Goal: Communication & Community: Answer question/provide support

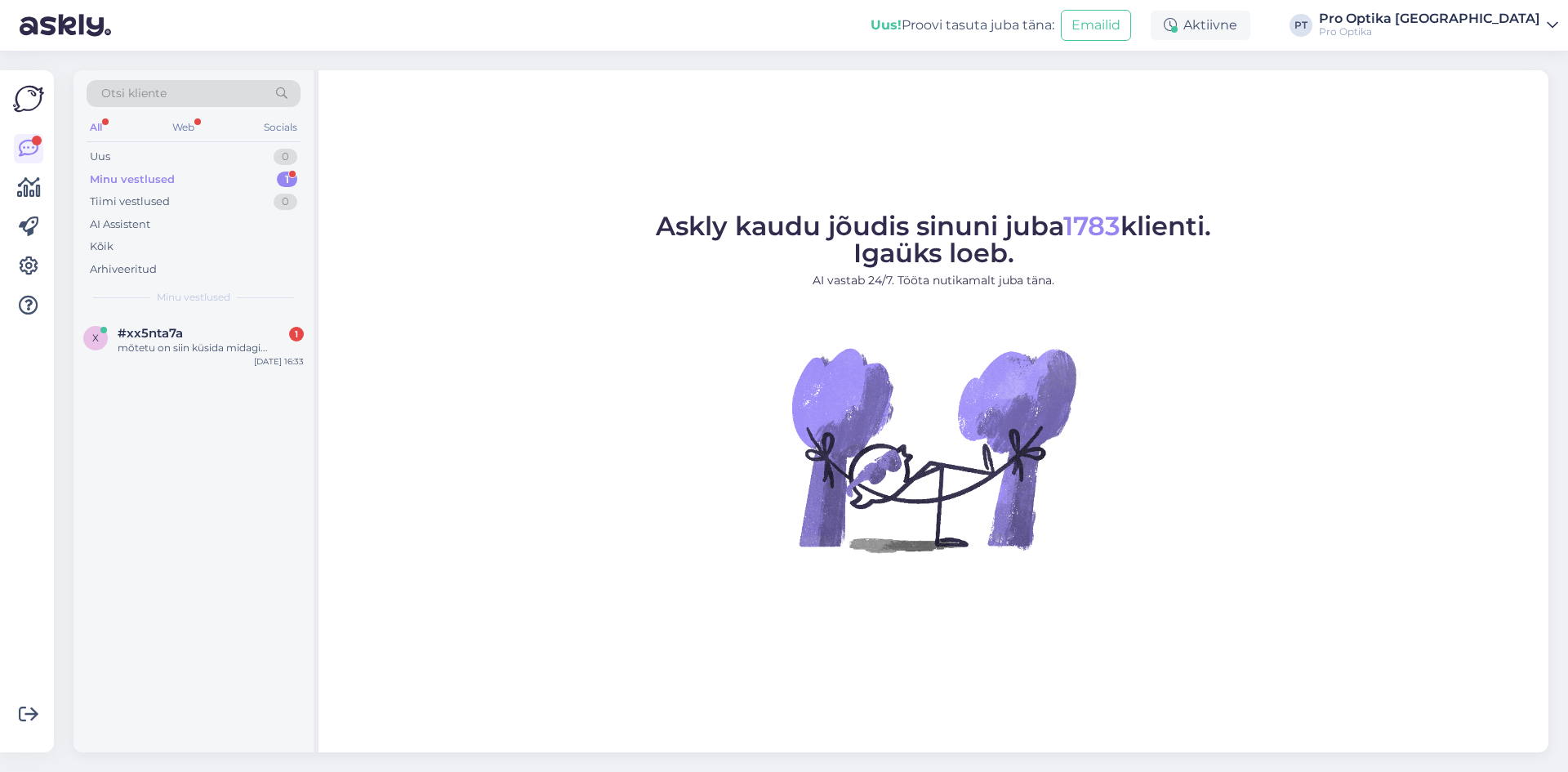
click at [137, 357] on div "x #xx5nta7a 1 mõtetu on siin küsida midagi... [DATE] 16:33" at bounding box center [193, 344] width 240 height 59
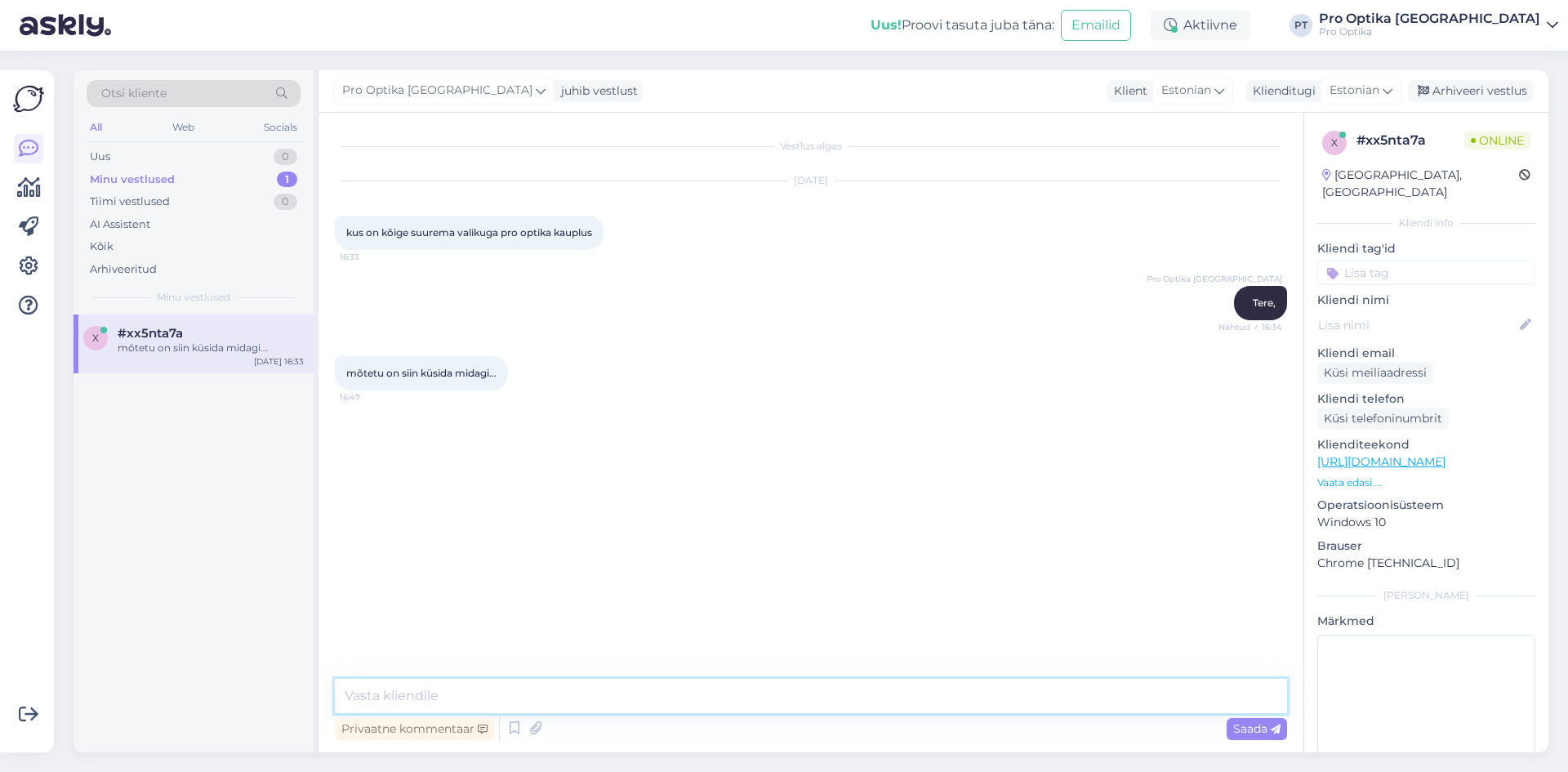
click at [491, 699] on textarea at bounding box center [810, 695] width 952 height 34
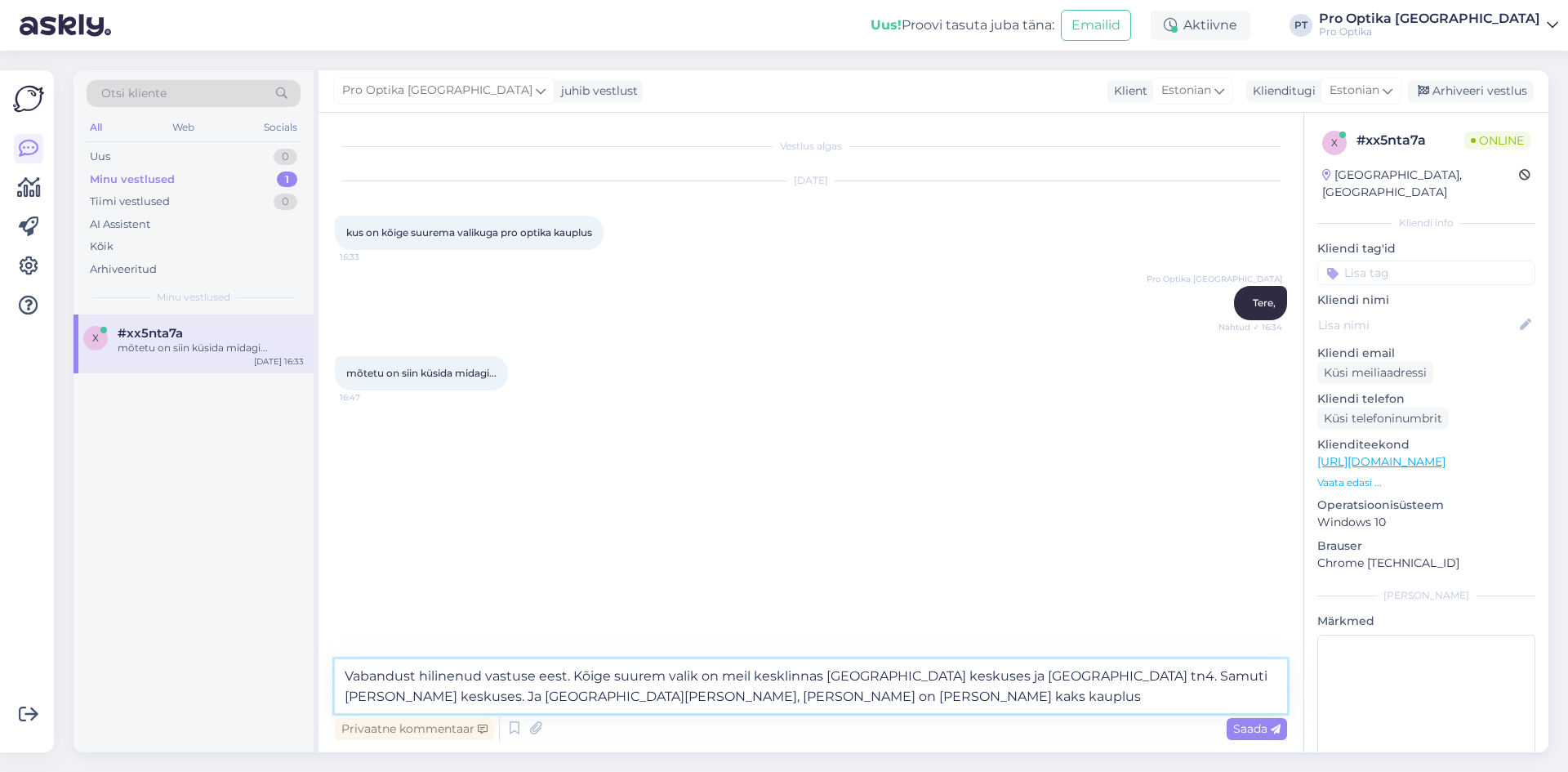
type textarea "Vabandust hilinenud vastuse eest. Kõige suurem valik on meil kesklinnas [GEOGRA…"
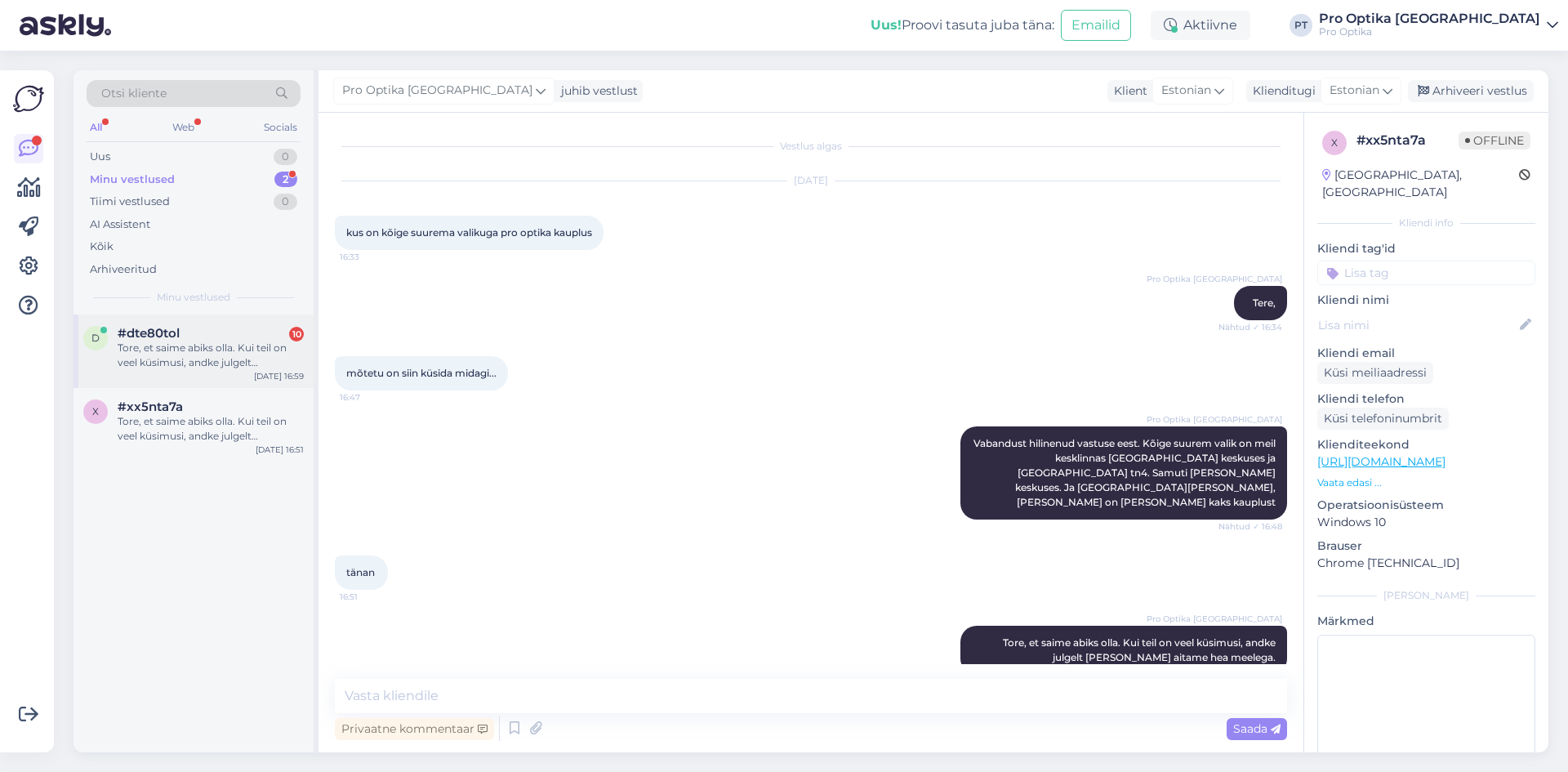
click at [190, 366] on div "Tore, et saime abiks olla. Kui teil on veel küsimusi, andke julgelt [PERSON_NAM…" at bounding box center [210, 356] width 186 height 29
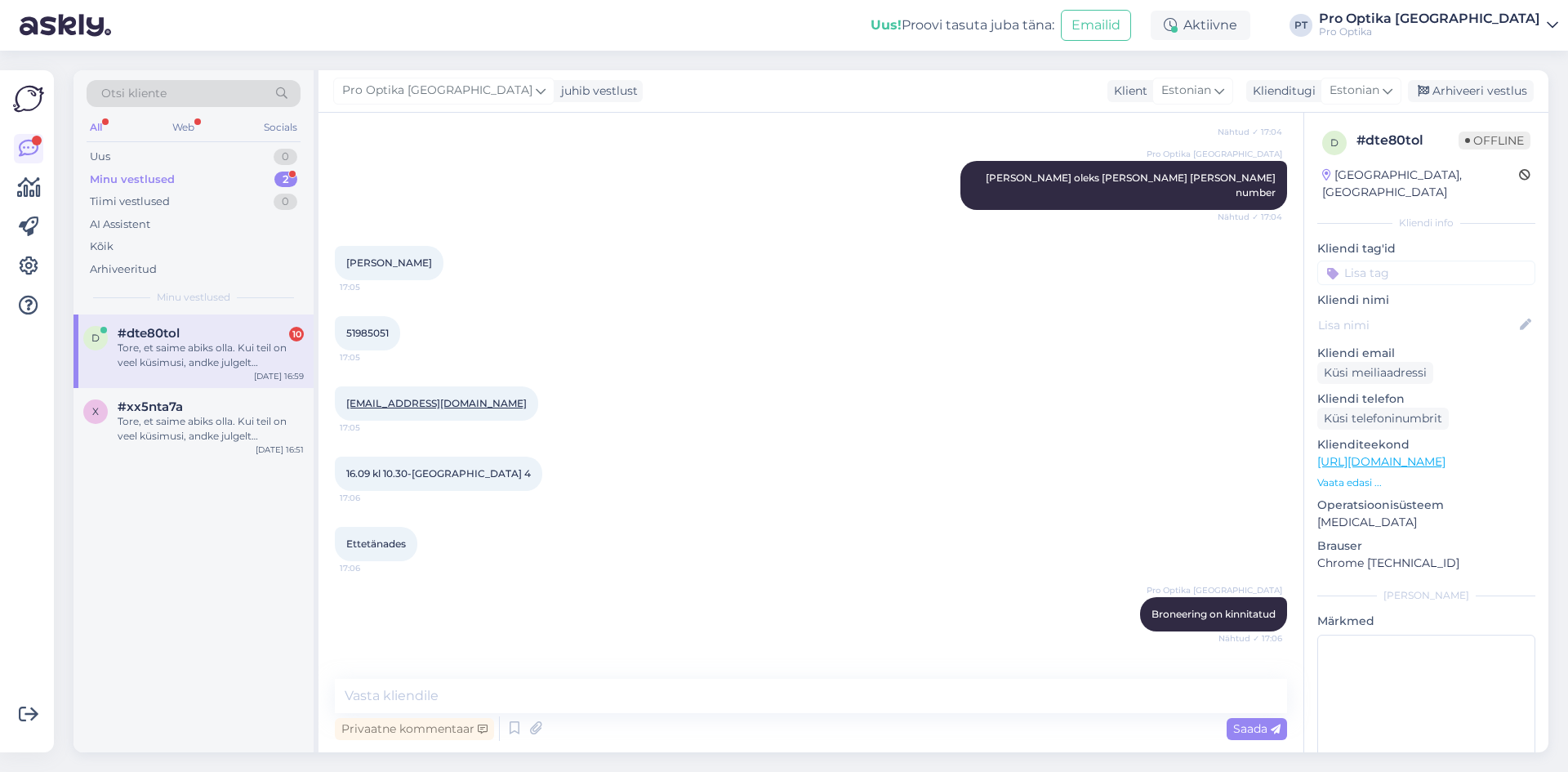
scroll to position [772, 0]
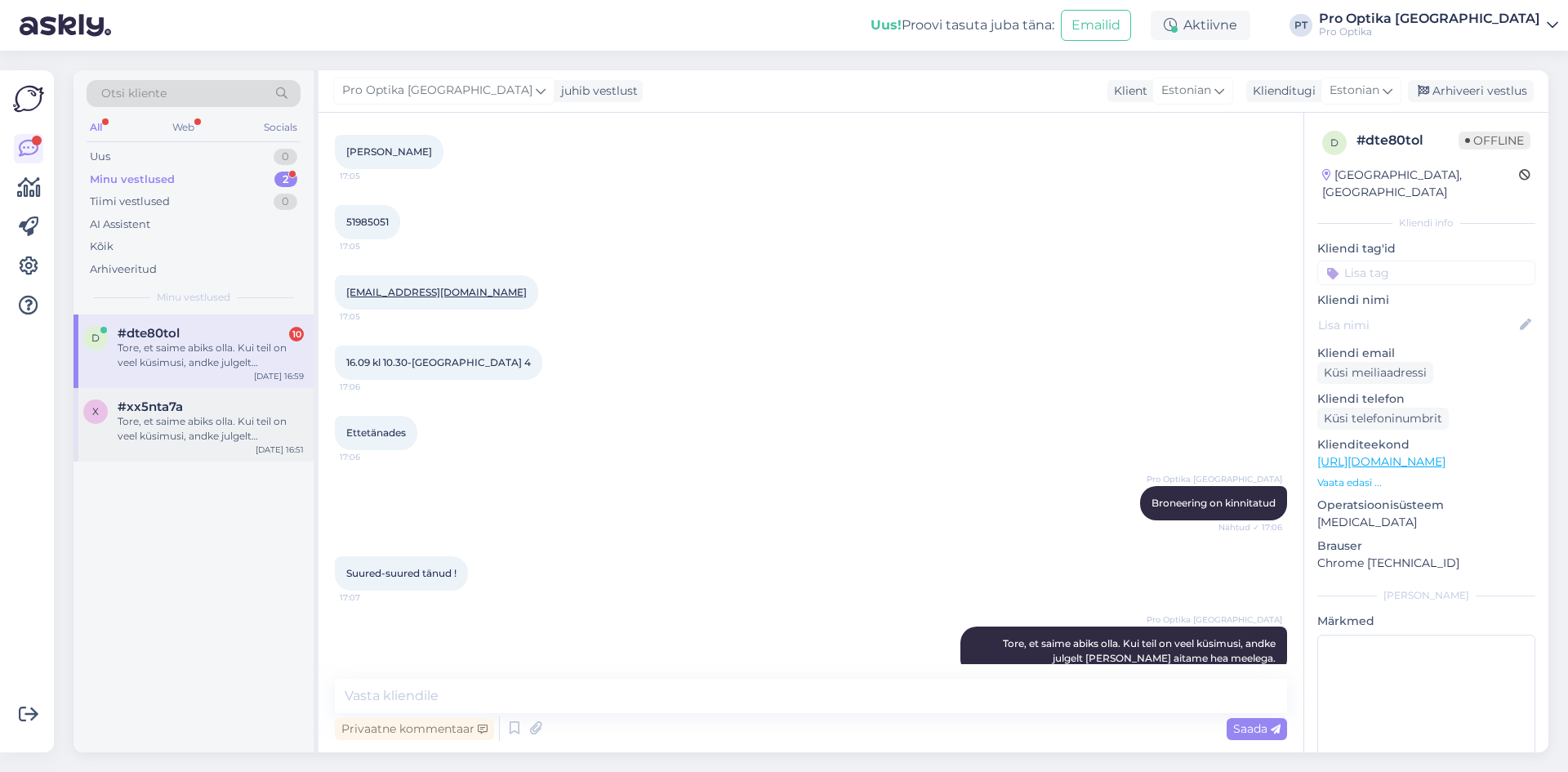
click at [247, 418] on div "Tore, et saime abiks olla. Kui teil on veel küsimusi, andke julgelt [PERSON_NAM…" at bounding box center [210, 429] width 186 height 29
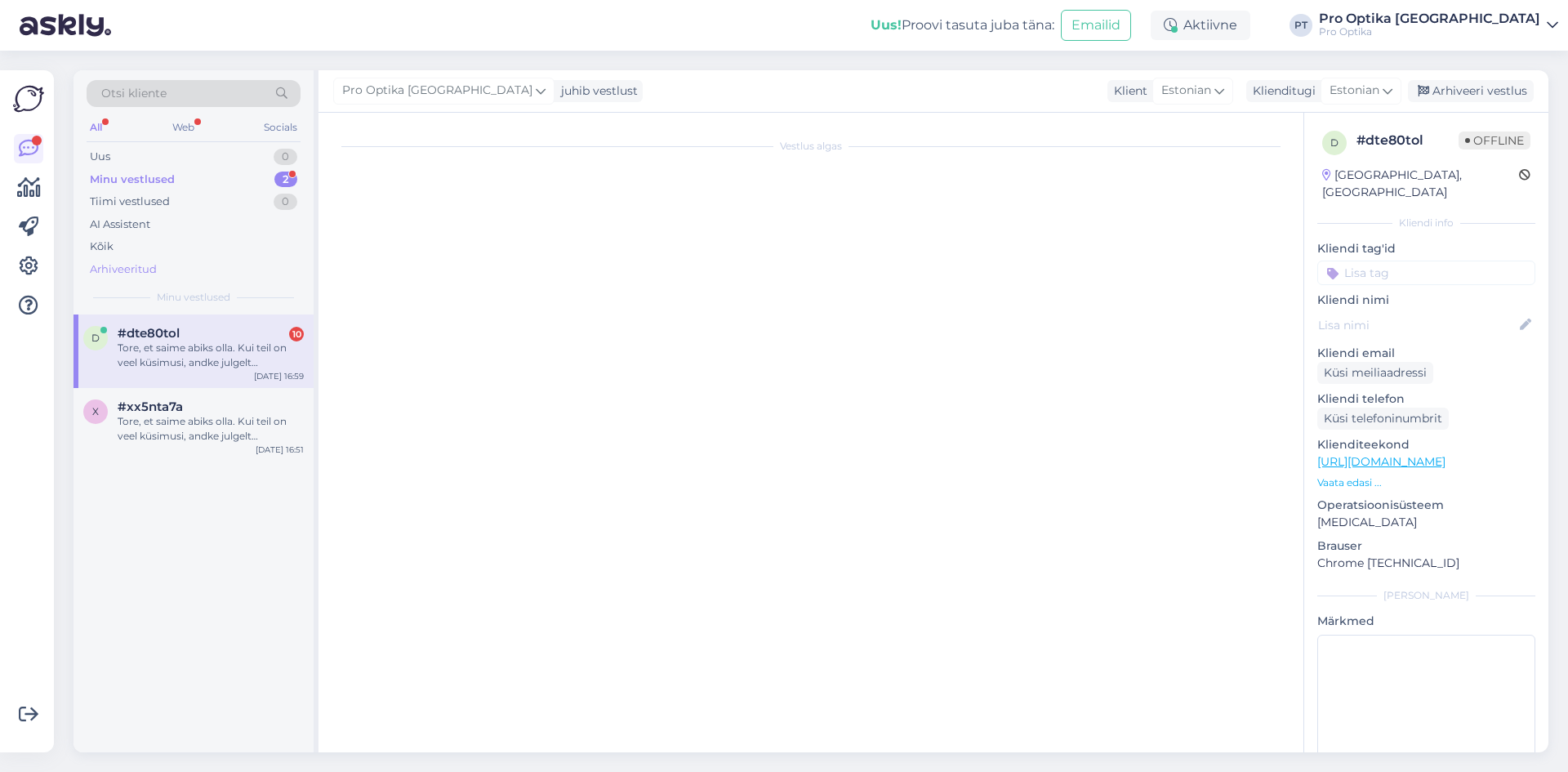
scroll to position [0, 0]
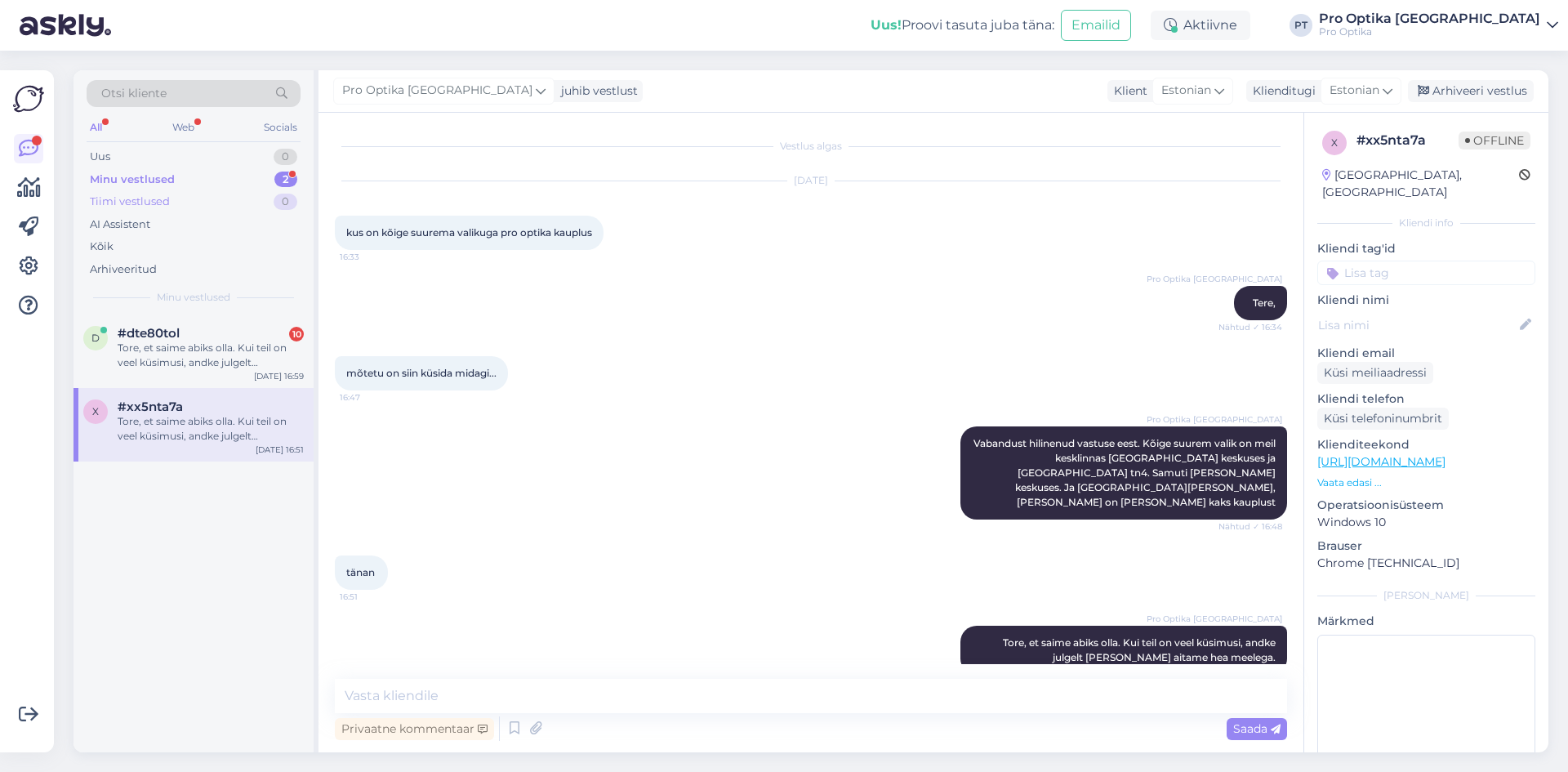
click at [177, 199] on div "Tiimi vestlused 0" at bounding box center [192, 202] width 214 height 23
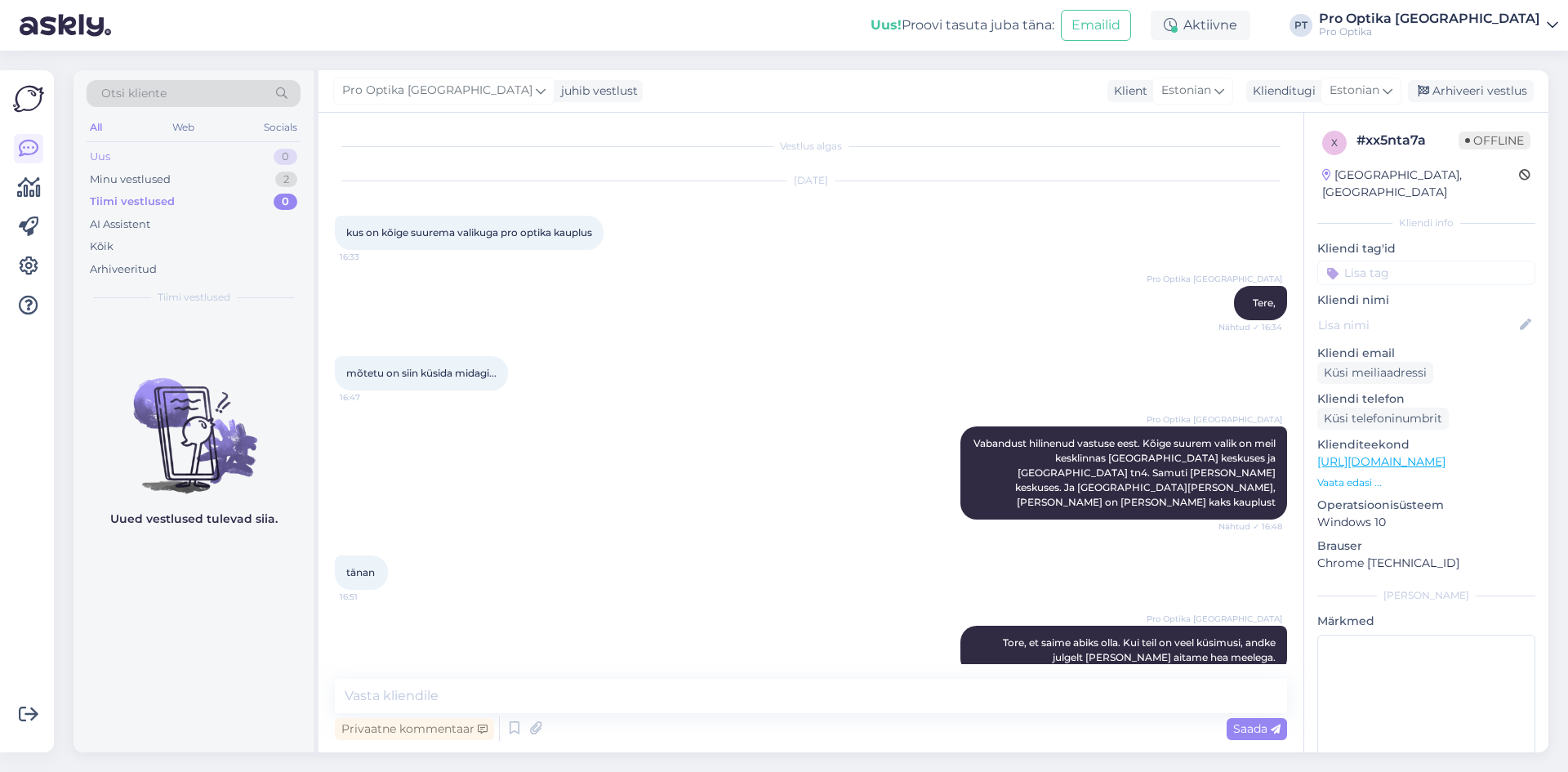
click at [195, 156] on div "Uus 0" at bounding box center [192, 157] width 214 height 23
